Goal: Transaction & Acquisition: Purchase product/service

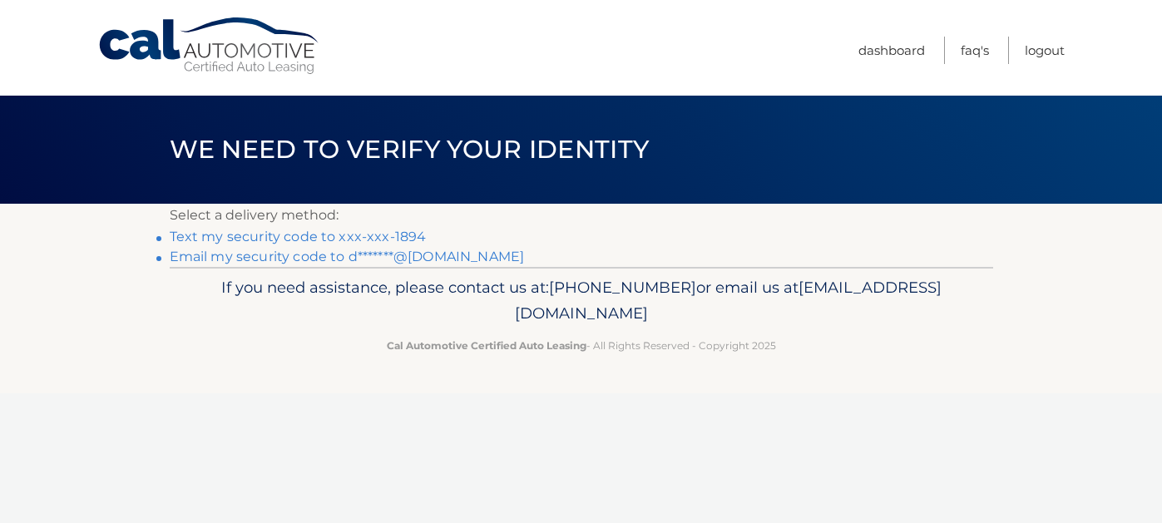
click at [282, 245] on link "Text my security code to xxx-xxx-1894" at bounding box center [298, 237] width 257 height 16
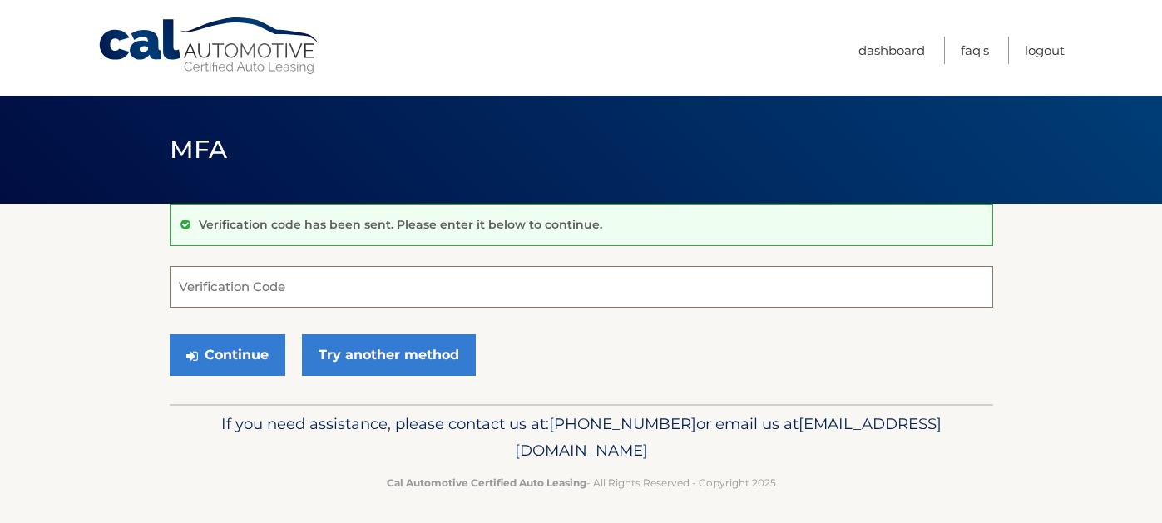
click at [219, 295] on input "Verification Code" at bounding box center [581, 287] width 823 height 42
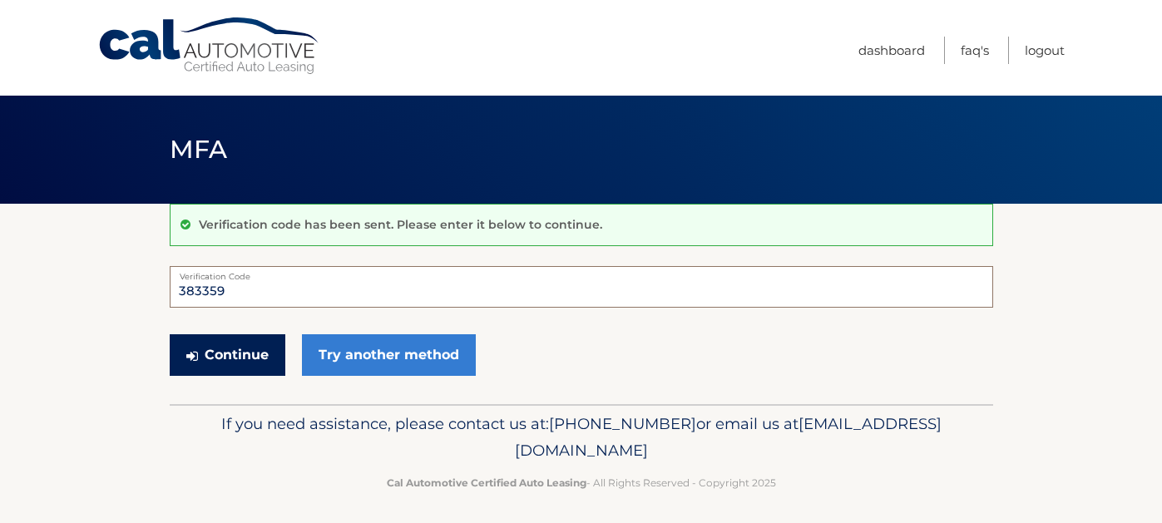
type input "383359"
click at [252, 370] on button "Continue" at bounding box center [228, 355] width 116 height 42
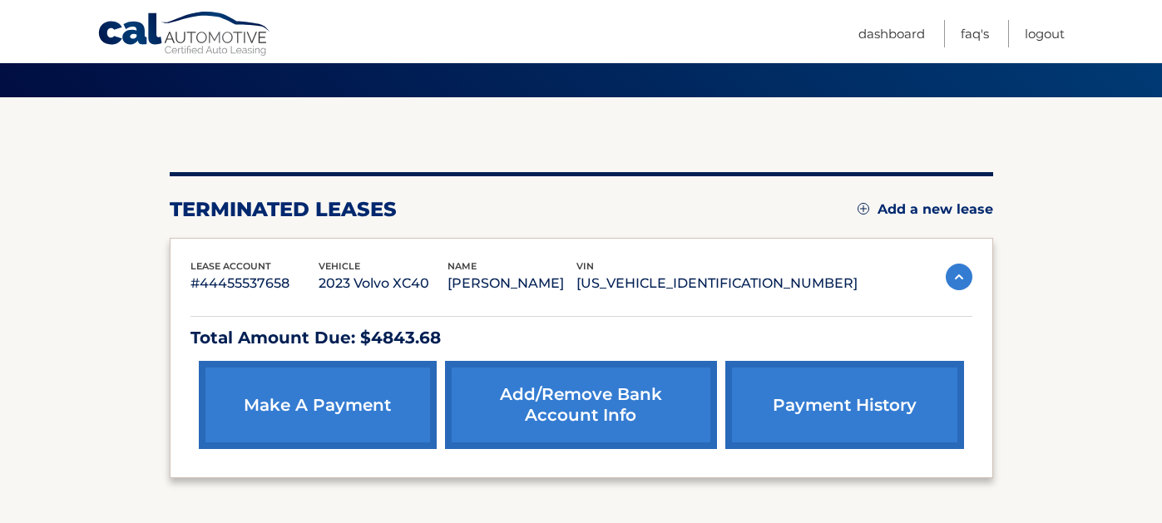
scroll to position [111, 0]
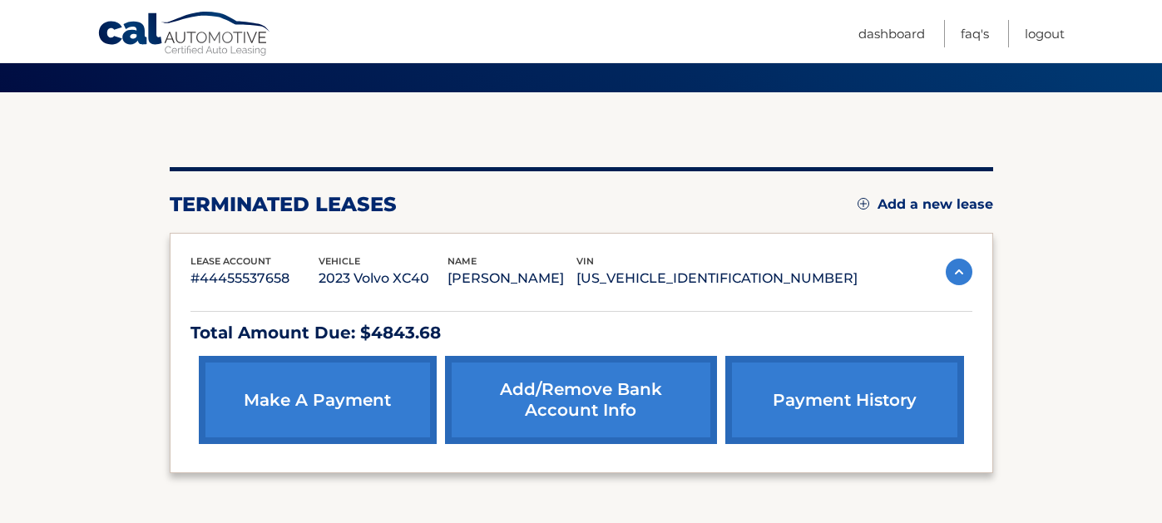
click at [314, 402] on link "make a payment" at bounding box center [318, 400] width 238 height 88
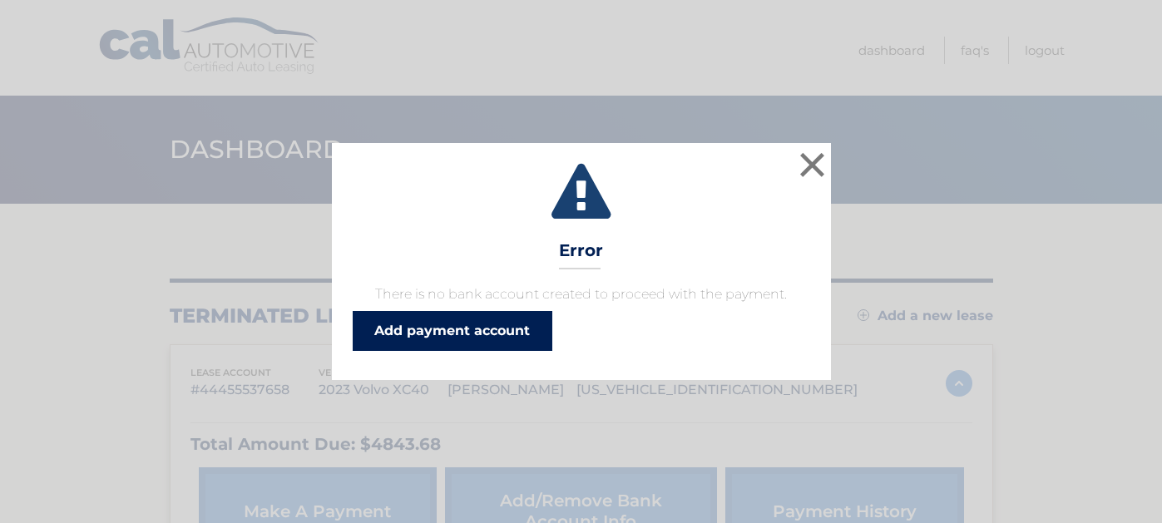
click at [424, 344] on link "Add payment account" at bounding box center [453, 331] width 200 height 40
click at [462, 334] on link "Add payment account" at bounding box center [453, 331] width 200 height 40
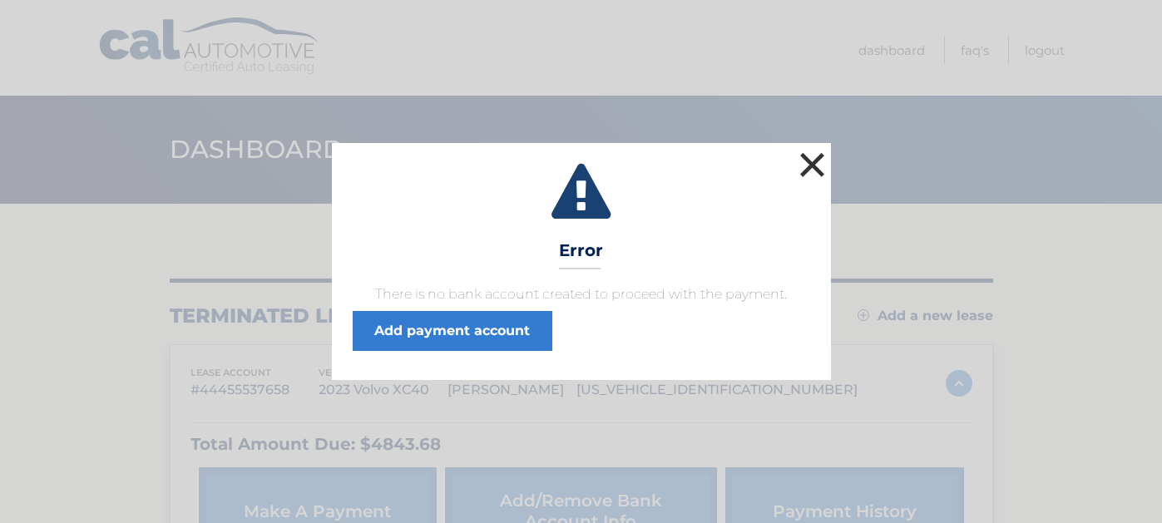
click at [807, 148] on button "×" at bounding box center [812, 164] width 33 height 33
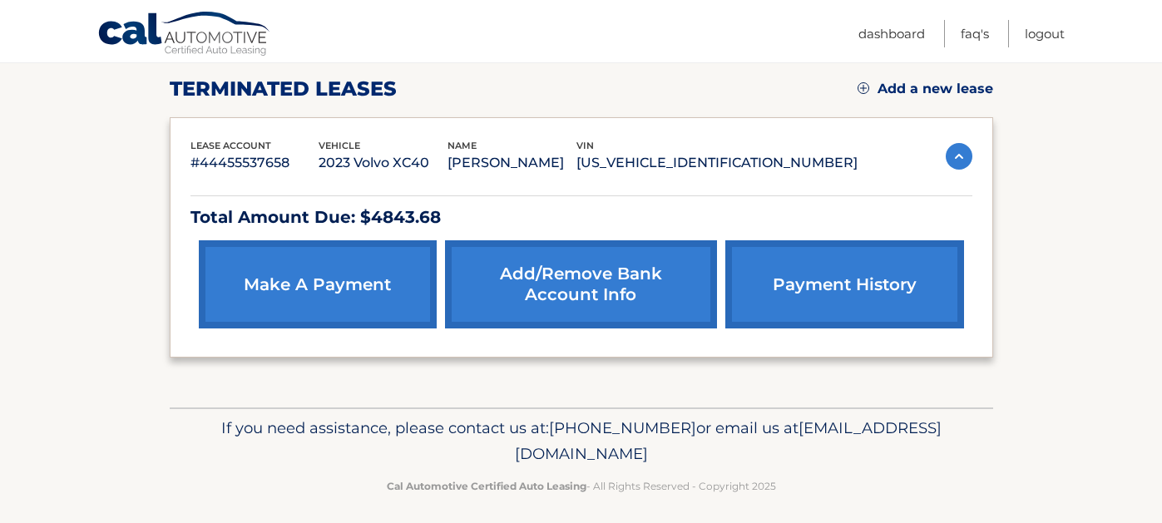
scroll to position [231, 0]
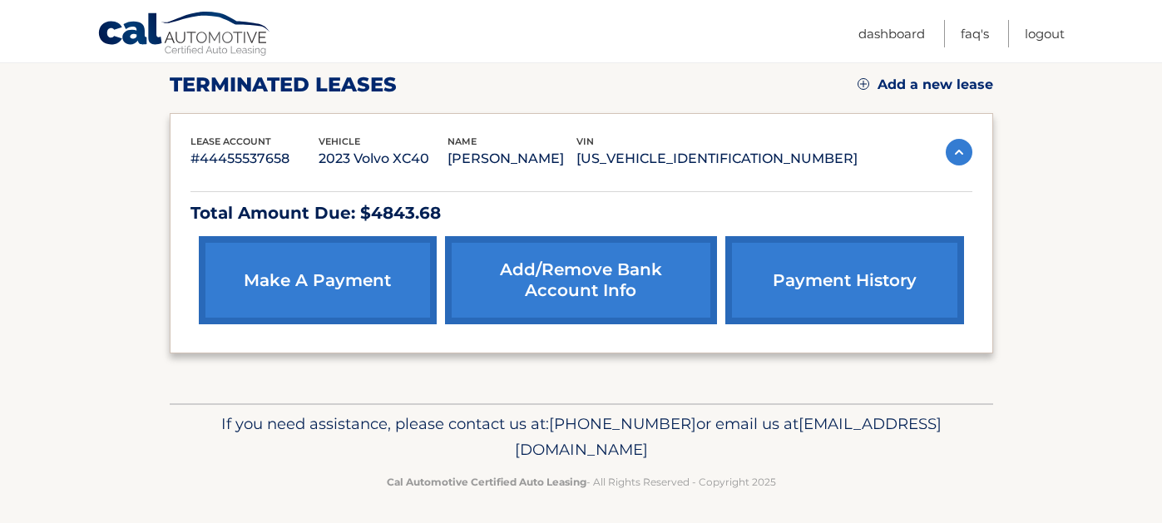
click at [541, 282] on link "Add/Remove bank account info" at bounding box center [581, 280] width 272 height 88
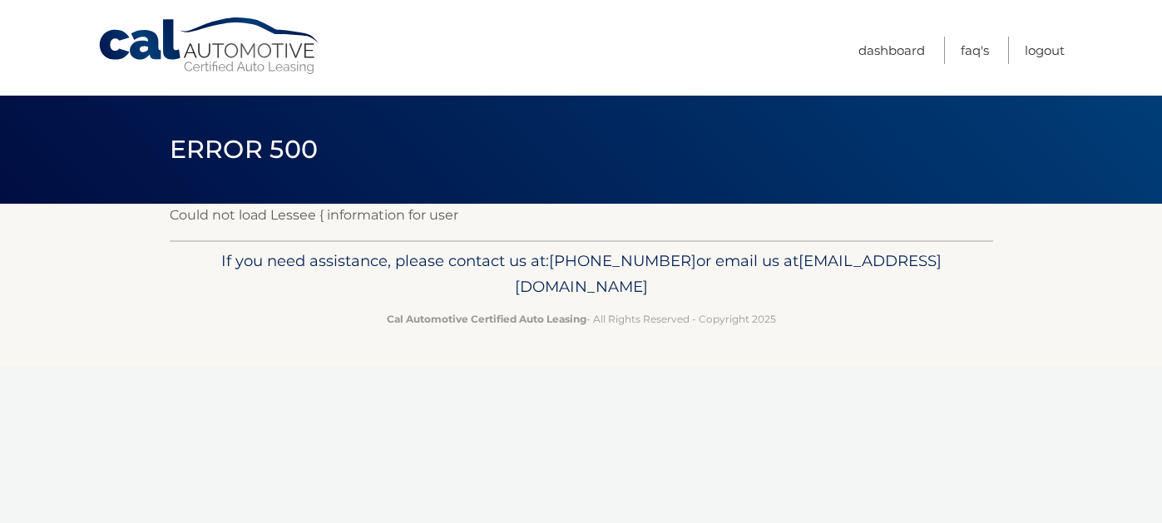
click at [462, 328] on p "Cal Automotive Certified Auto Leasing - All Rights Reserved - Copyright 2025" at bounding box center [581, 318] width 802 height 17
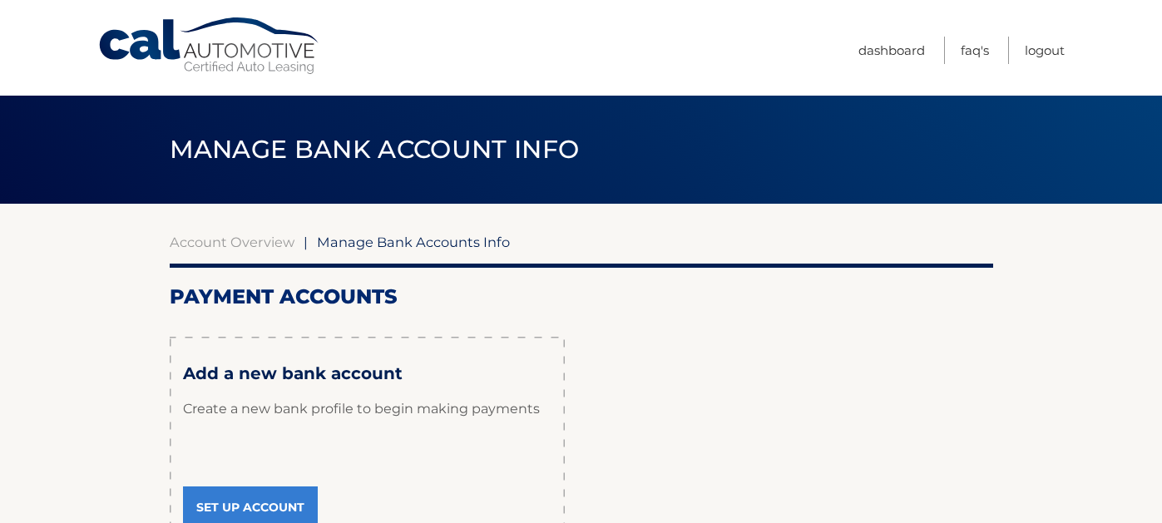
click at [413, 426] on p "Create a new bank profile to begin making payments" at bounding box center [367, 409] width 368 height 50
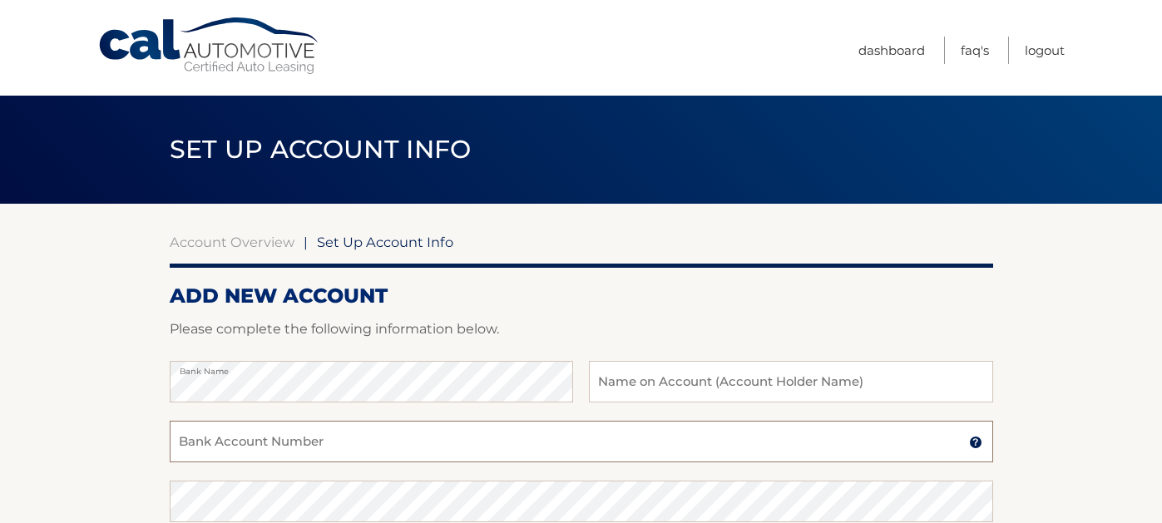
click at [392, 457] on input "Bank Account Number" at bounding box center [581, 442] width 823 height 42
type input "733780982"
click at [641, 396] on input "text" at bounding box center [790, 382] width 403 height 42
type input "Nancy K Rowe"
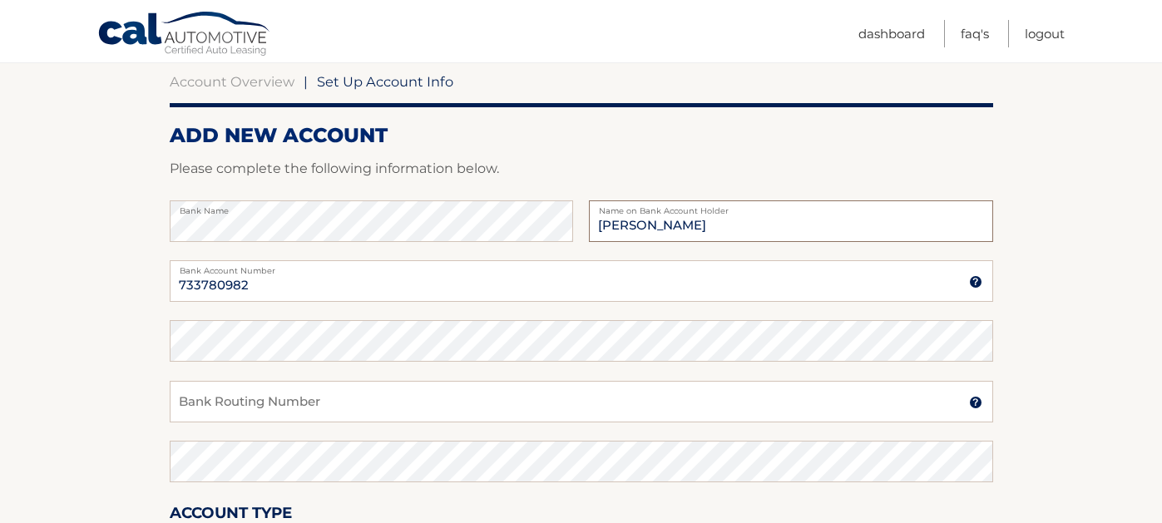
scroll to position [162, 0]
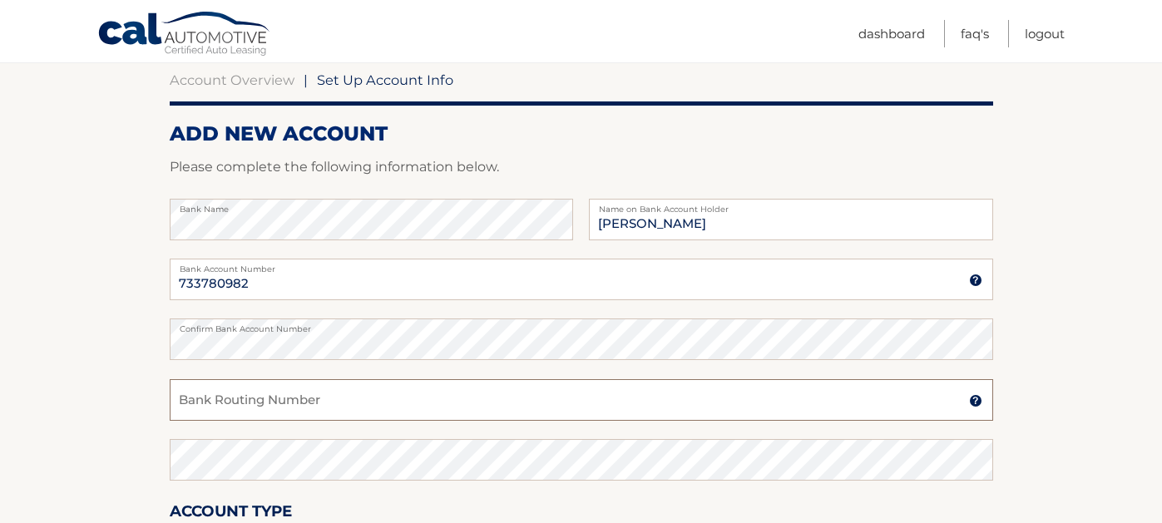
click at [404, 421] on input "Bank Routing Number" at bounding box center [581, 400] width 823 height 42
type input "021000021"
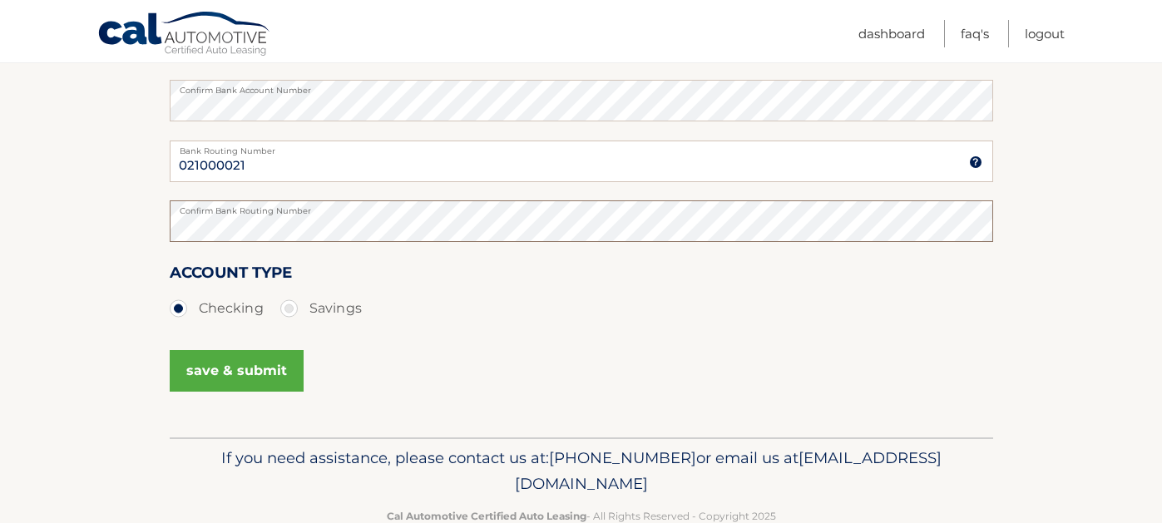
scroll to position [408, 0]
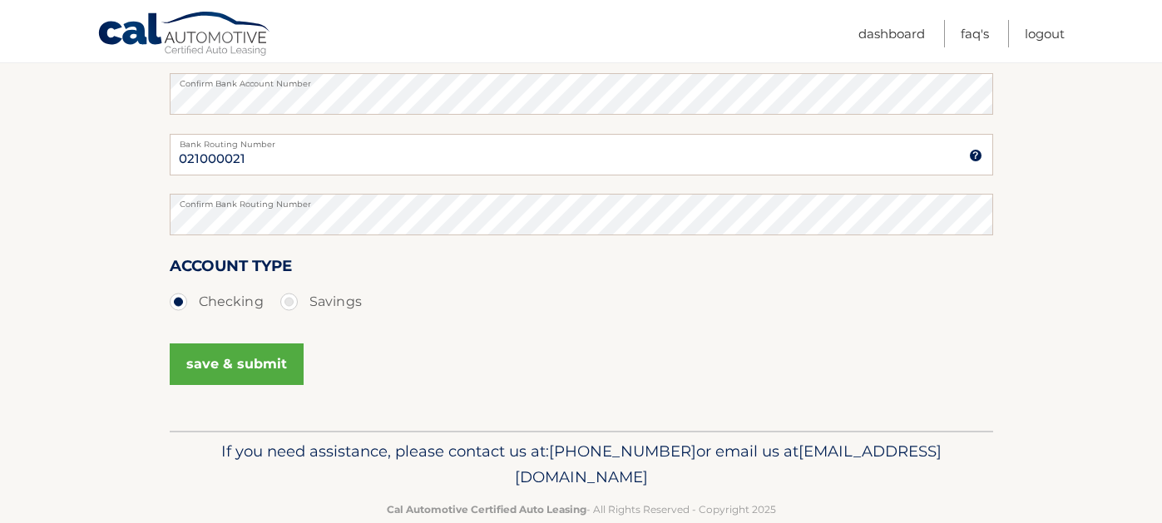
click at [250, 385] on button "save & submit" at bounding box center [237, 365] width 134 height 42
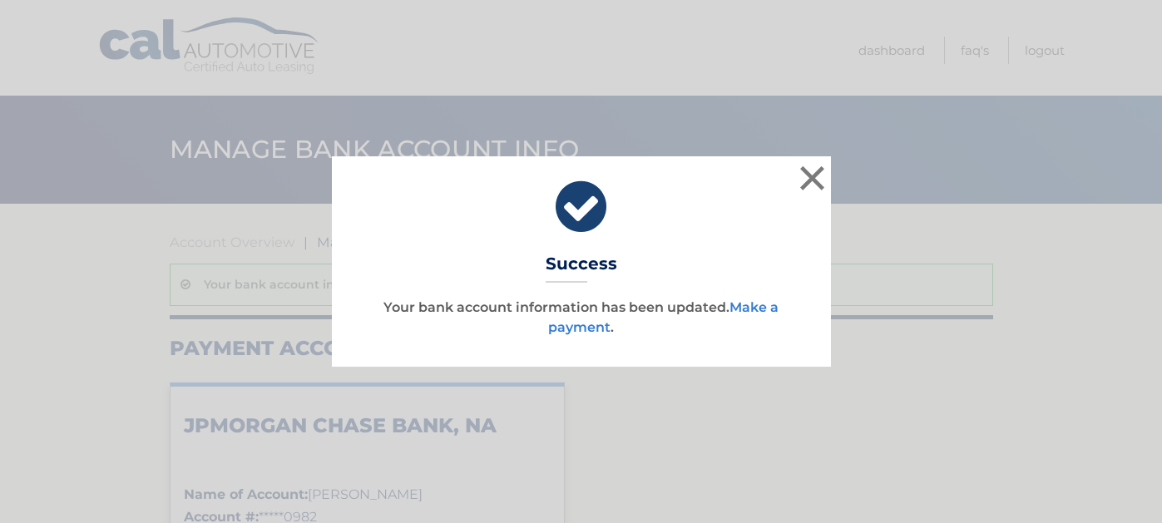
click at [583, 335] on link "Make a payment" at bounding box center [663, 317] width 230 height 36
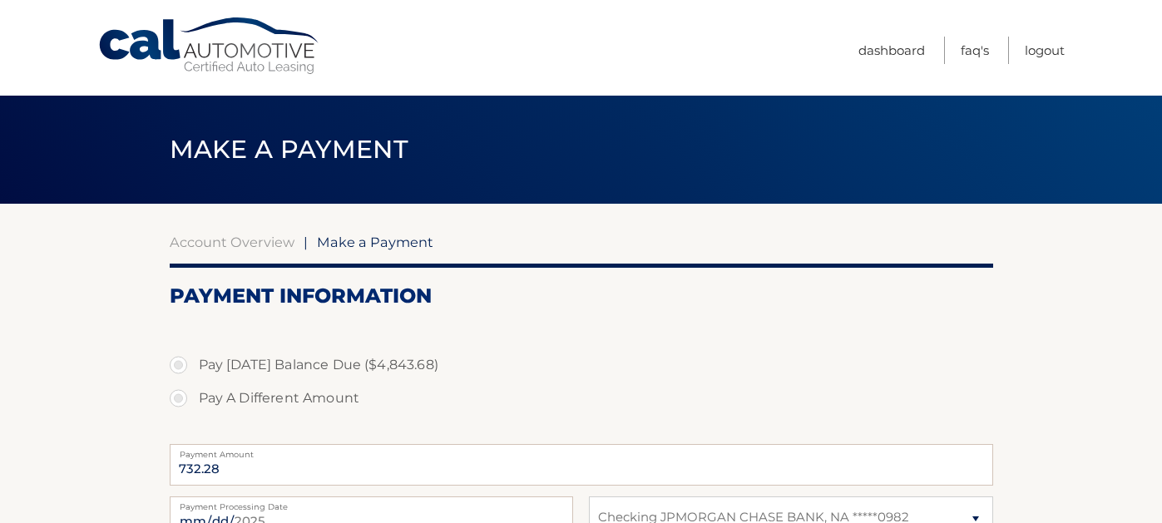
select select "MTk4Yjg3YjYtNTM3OS00NTdjLThhNWUtYjAxOWEzY2ZmZTYw"
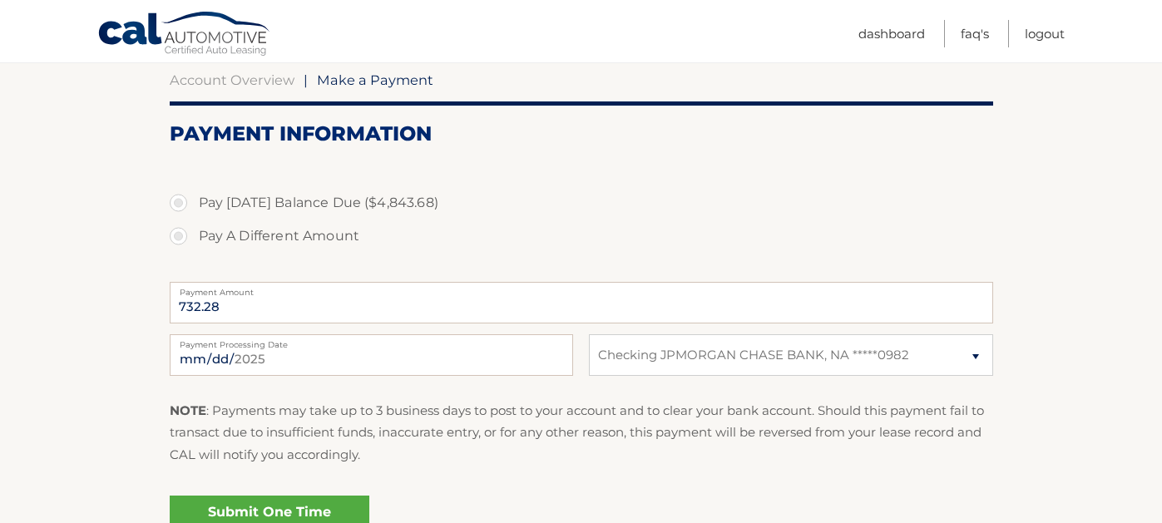
scroll to position [176, 0]
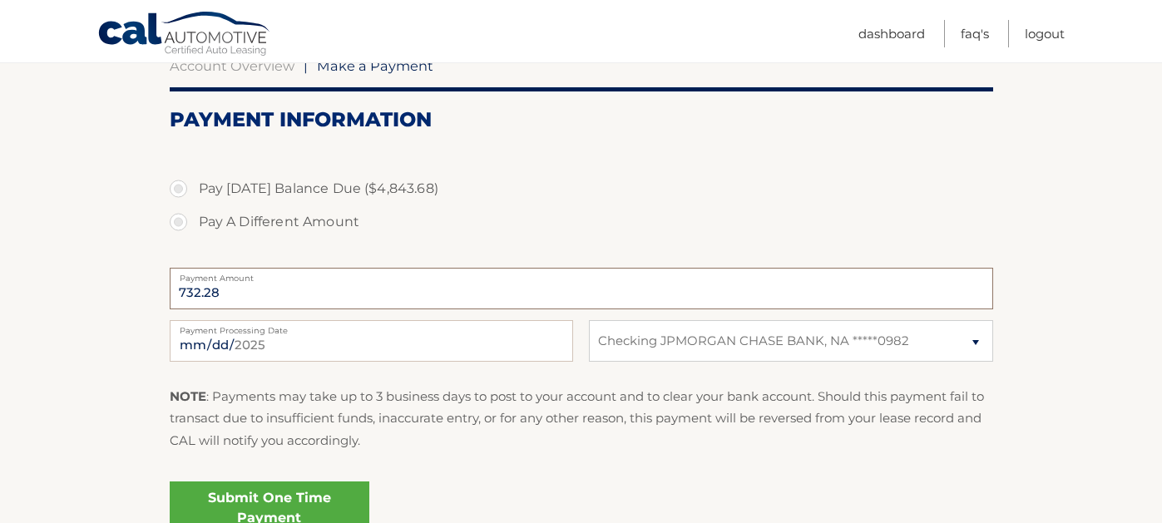
click at [233, 309] on input "732.28" at bounding box center [581, 289] width 823 height 42
click at [225, 309] on input "732.28" at bounding box center [581, 289] width 823 height 42
drag, startPoint x: 224, startPoint y: 320, endPoint x: 215, endPoint y: 318, distance: 8.7
click at [215, 309] on input "732.28" at bounding box center [581, 289] width 823 height 42
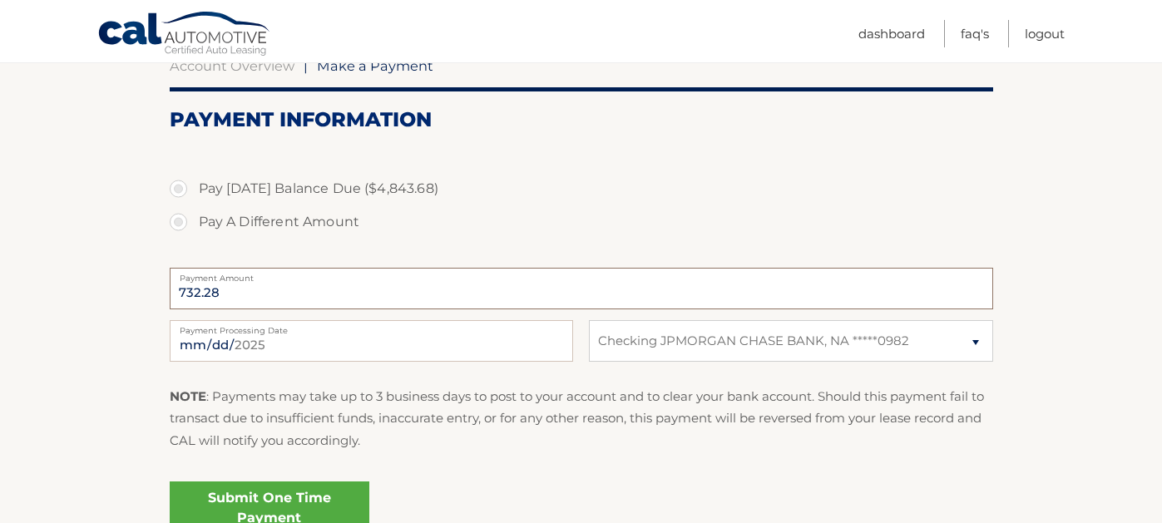
click at [224, 309] on input "732.28" at bounding box center [581, 289] width 823 height 42
click at [229, 309] on input "732.28" at bounding box center [581, 289] width 823 height 42
click at [227, 309] on input "732.28" at bounding box center [581, 289] width 823 height 42
click at [304, 309] on input "732.28" at bounding box center [581, 289] width 823 height 42
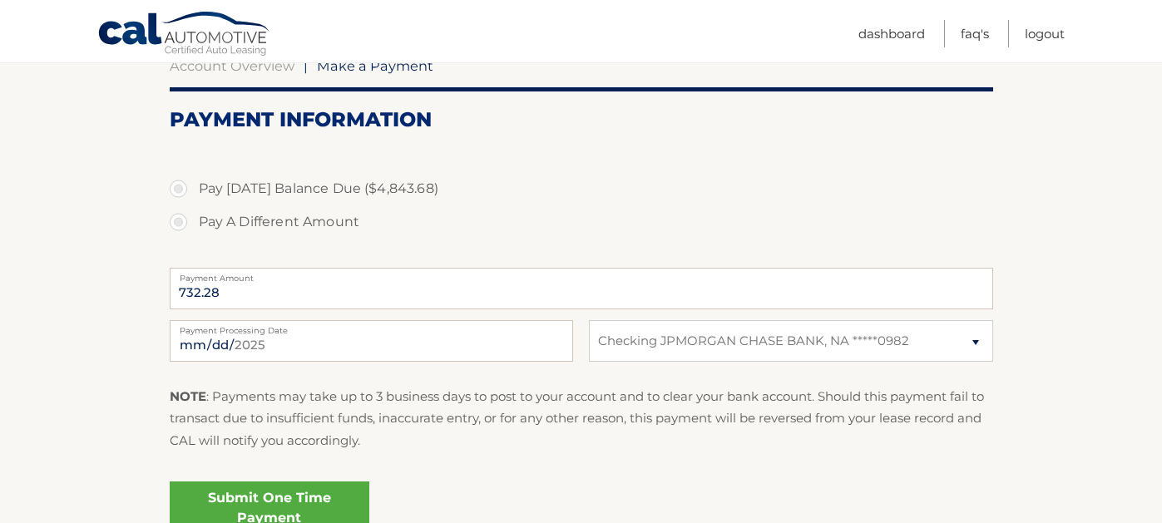
click at [179, 205] on label "Pay Today's Balance Due ($4,843.68)" at bounding box center [581, 188] width 823 height 33
click at [179, 199] on input "Pay Today's Balance Due ($4,843.68)" at bounding box center [184, 185] width 17 height 27
radio input "true"
type input "4843.68"
click at [194, 309] on input "4843.68" at bounding box center [581, 289] width 823 height 42
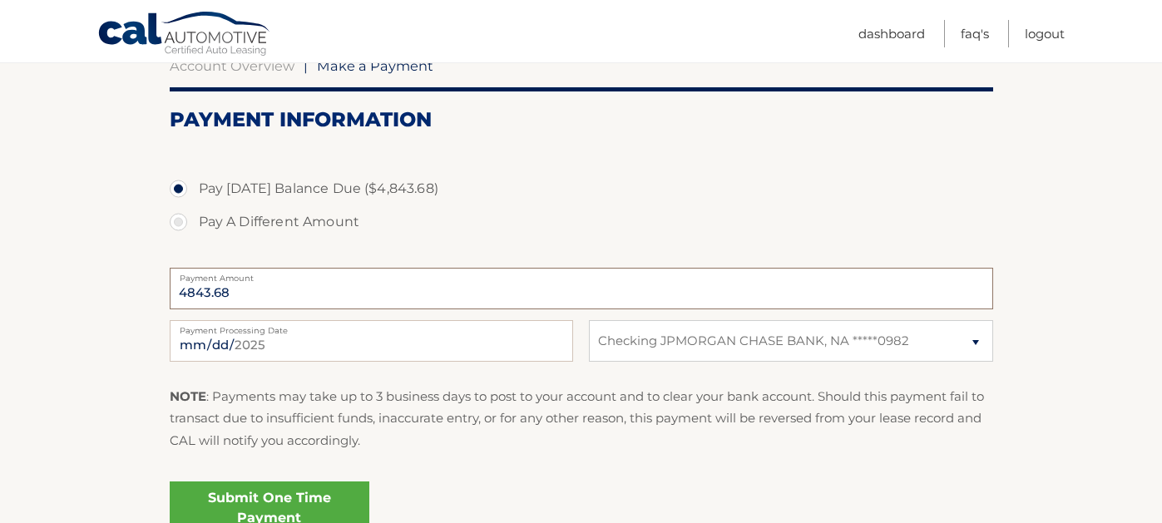
click at [244, 309] on input "4843.68" at bounding box center [581, 289] width 823 height 42
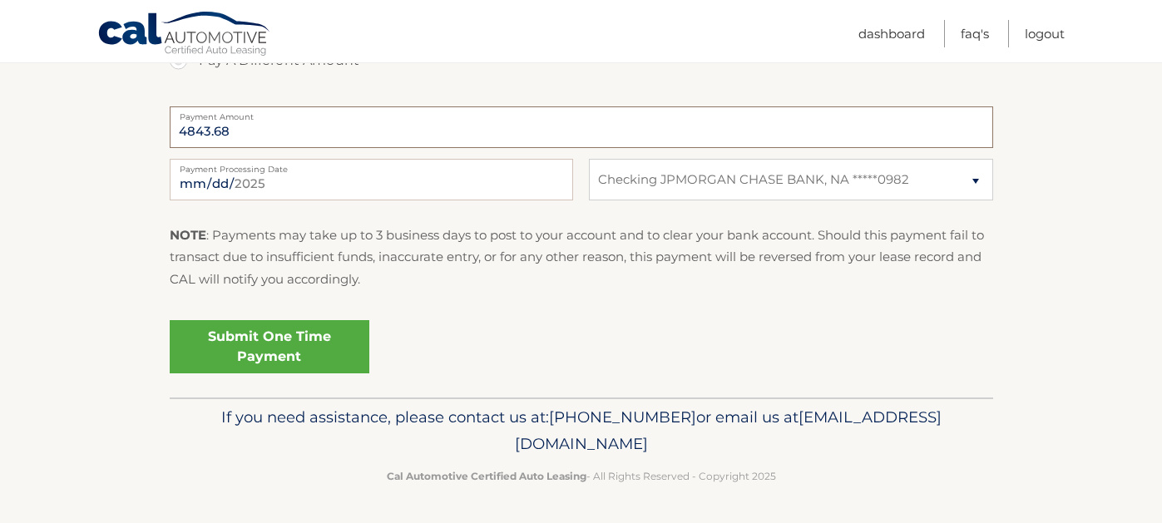
scroll to position [343, 0]
click at [247, 148] on input "4843.68" at bounding box center [581, 127] width 823 height 42
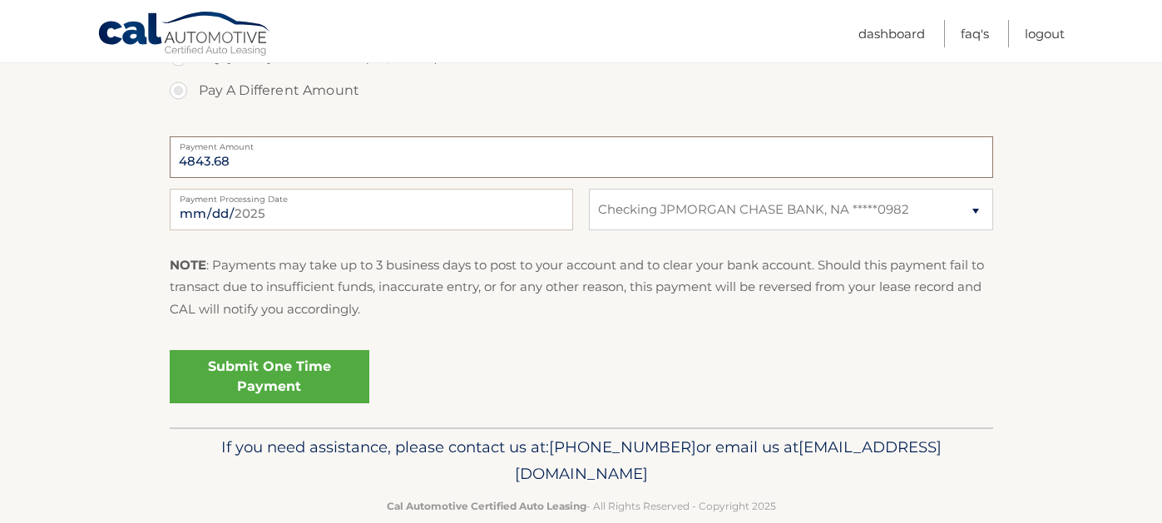
scroll to position [309, 0]
click at [179, 106] on label "Pay A Different Amount" at bounding box center [581, 88] width 823 height 33
click at [179, 99] on input "Pay A Different Amount" at bounding box center [184, 85] width 17 height 27
radio input "true"
click at [210, 176] on input "Payment Amount" at bounding box center [581, 156] width 823 height 42
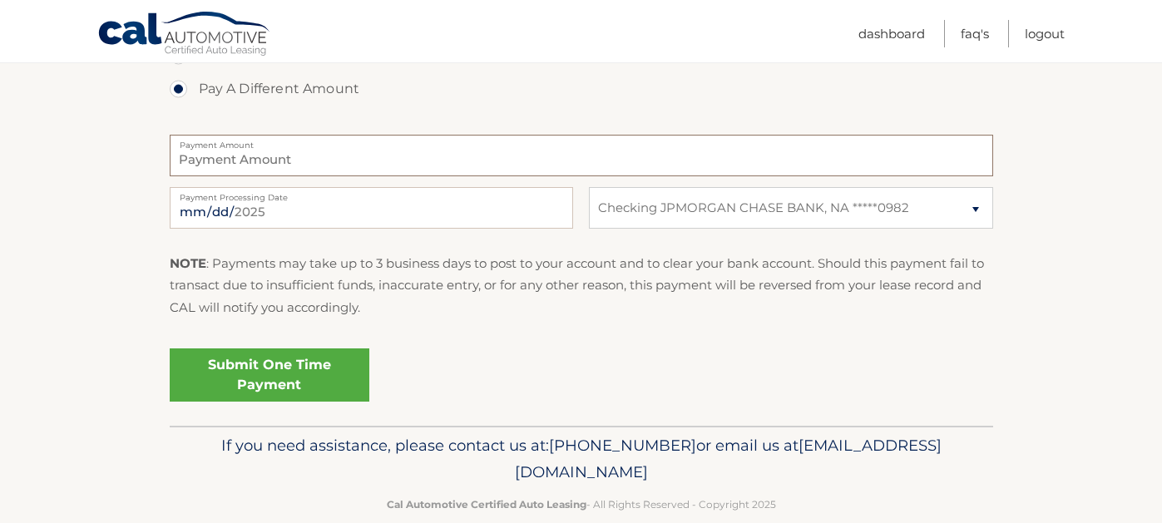
click at [214, 176] on input "Payment Amount" at bounding box center [581, 156] width 823 height 42
type input "4392.00"
click at [299, 402] on link "Submit One Time Payment" at bounding box center [270, 375] width 200 height 53
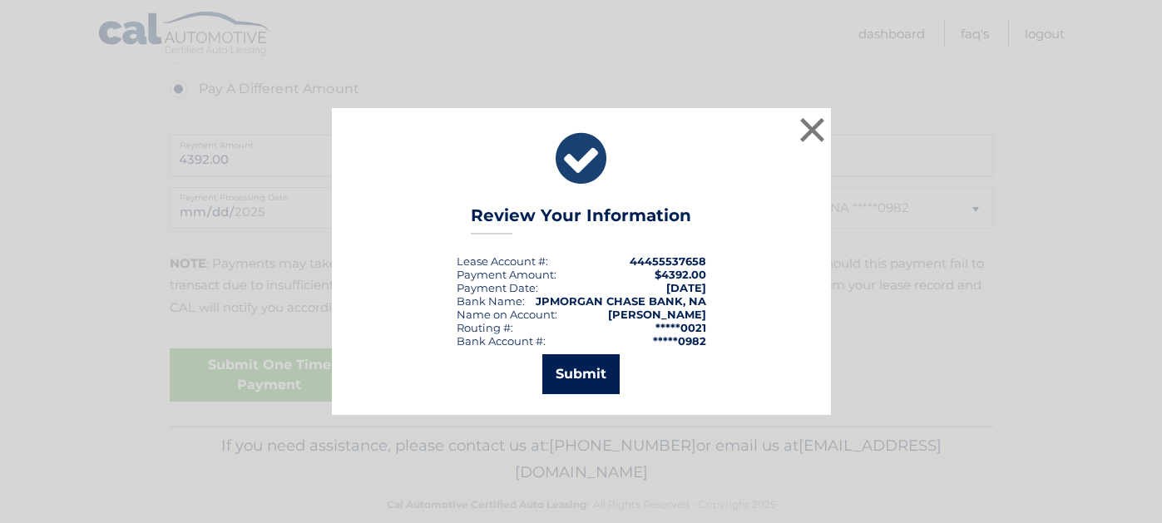
click at [558, 373] on button "Submit" at bounding box center [580, 374] width 77 height 40
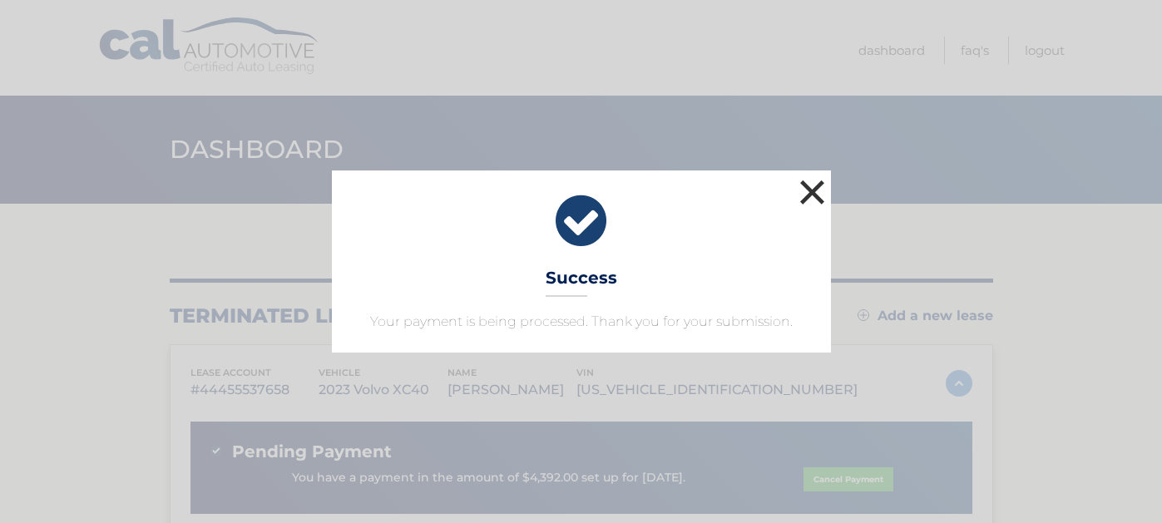
click at [811, 176] on button "×" at bounding box center [812, 192] width 33 height 33
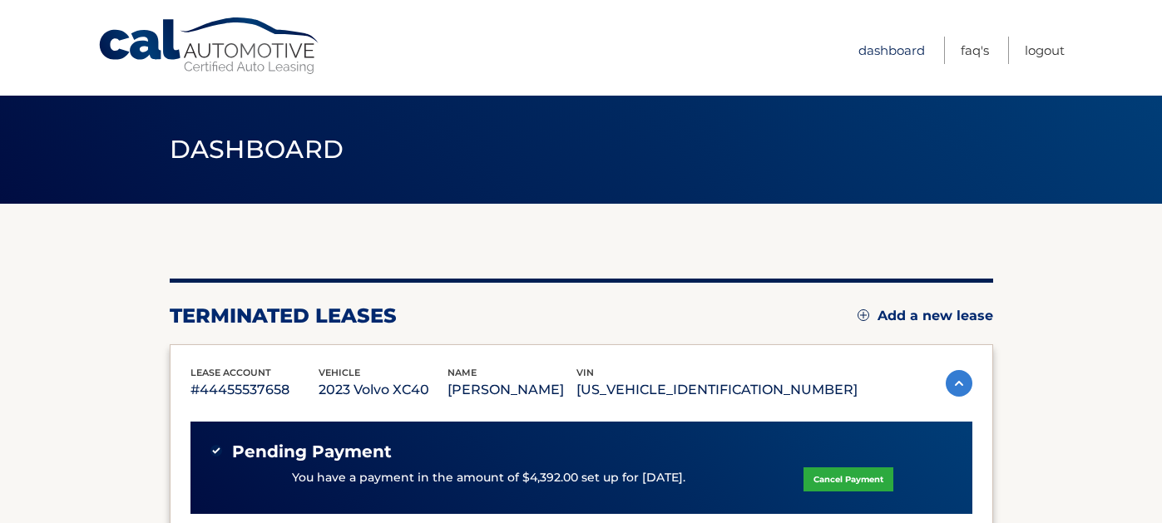
click at [866, 44] on link "Dashboard" at bounding box center [891, 50] width 67 height 27
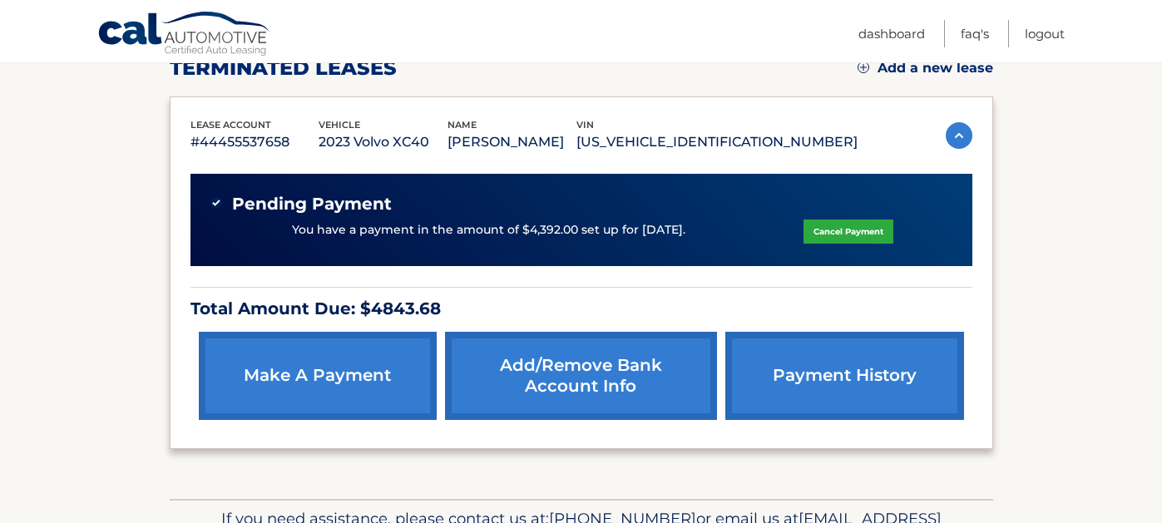
scroll to position [254, 0]
